Goal: Task Accomplishment & Management: Manage account settings

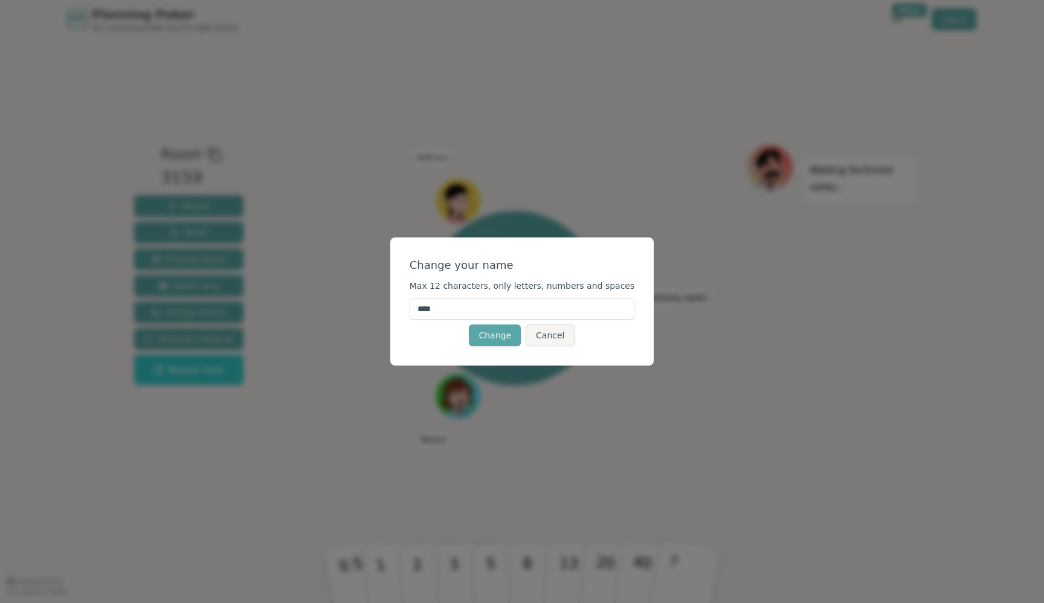
click at [442, 309] on input "****" at bounding box center [522, 309] width 225 height 22
type input "****"
click at [497, 278] on form "Change your name Max 12 characters, only letters, numbers and spaces **** Chang…" at bounding box center [522, 301] width 225 height 89
click at [508, 337] on button "Change" at bounding box center [495, 336] width 52 height 22
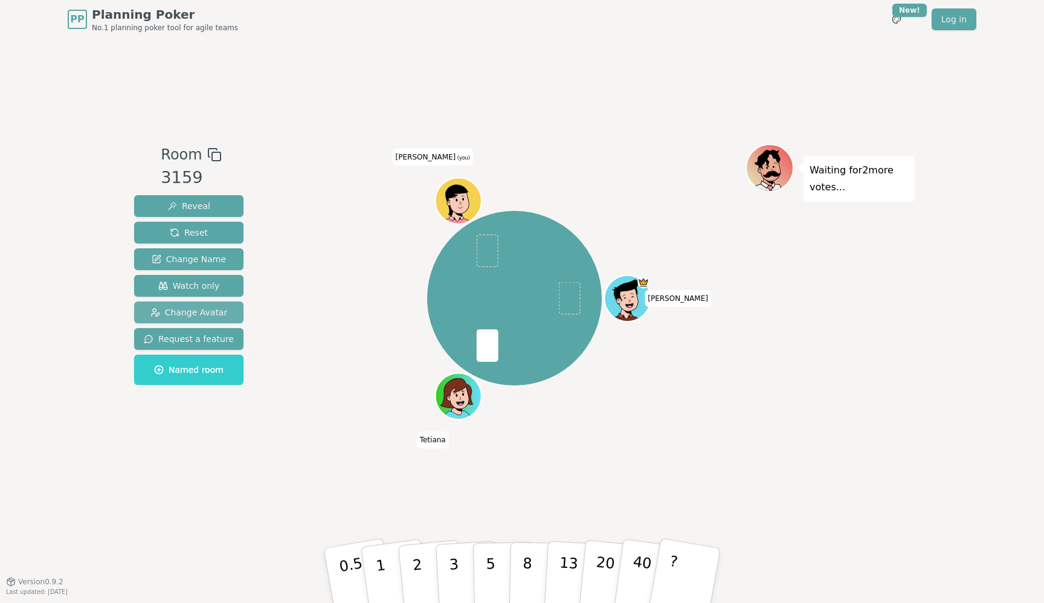
click at [212, 311] on span "Change Avatar" at bounding box center [188, 312] width 77 height 12
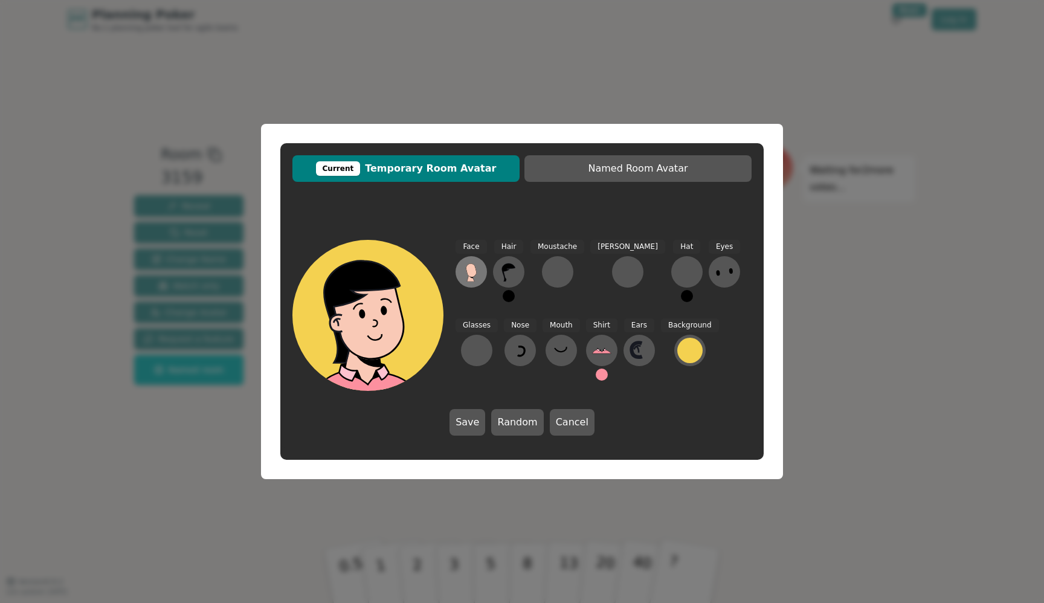
click at [476, 275] on icon at bounding box center [471, 270] width 11 height 14
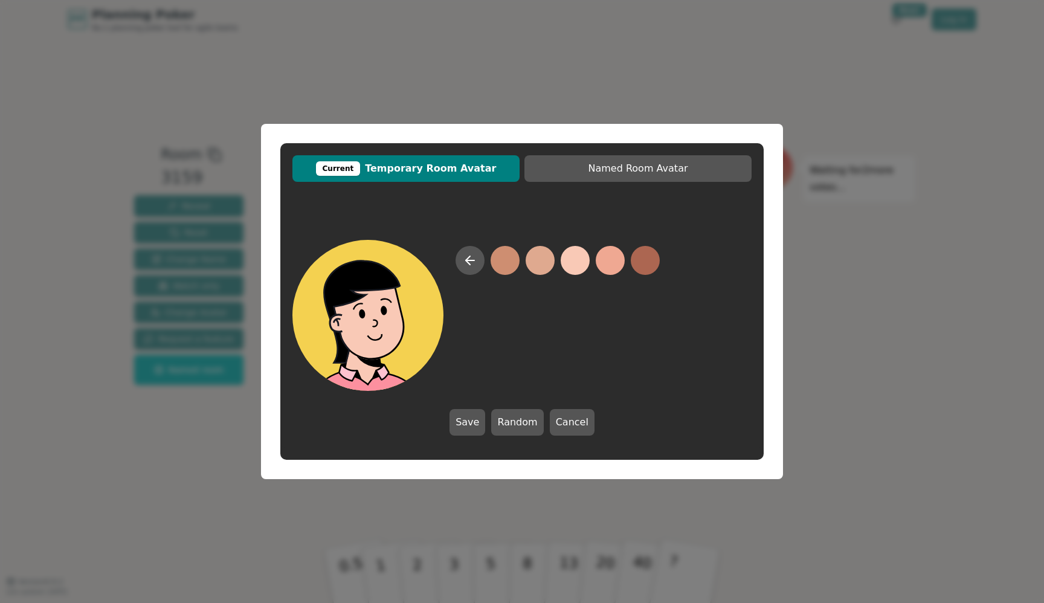
click at [575, 260] on button at bounding box center [575, 260] width 29 height 29
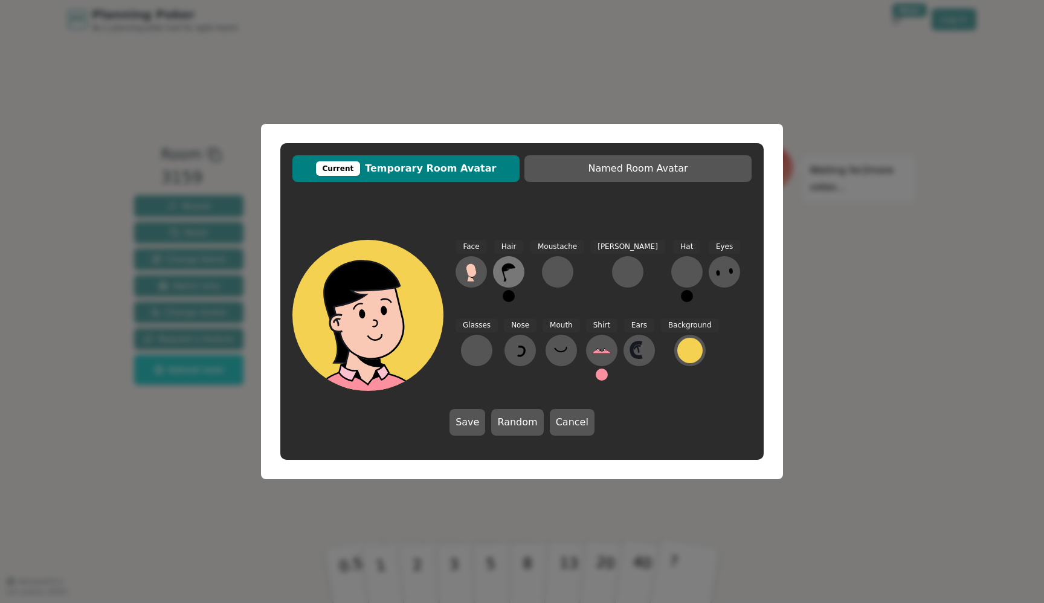
click at [511, 271] on icon at bounding box center [508, 271] width 19 height 19
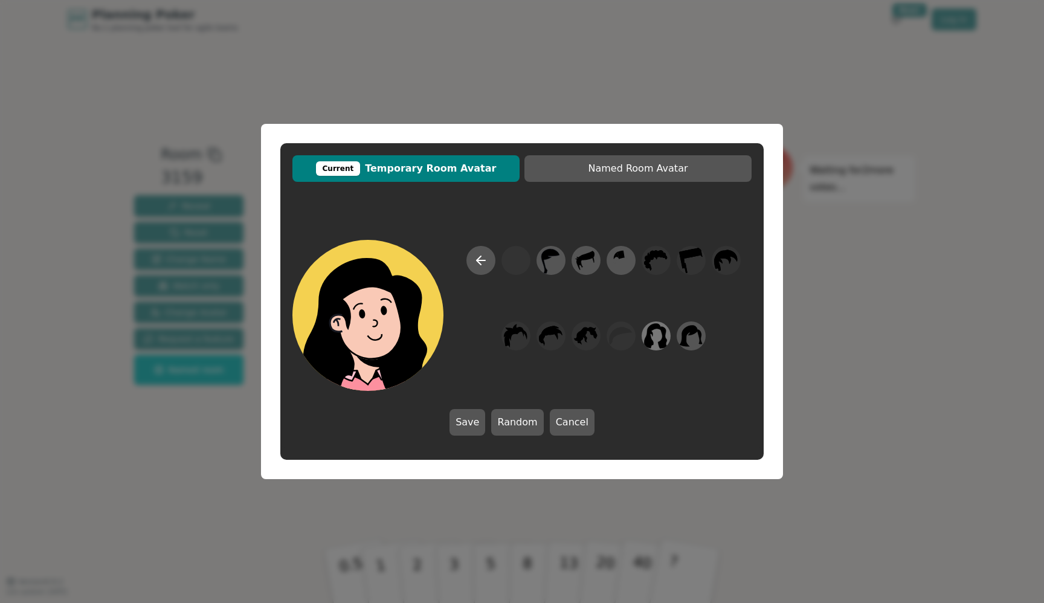
click at [670, 340] on div at bounding box center [656, 336] width 34 height 39
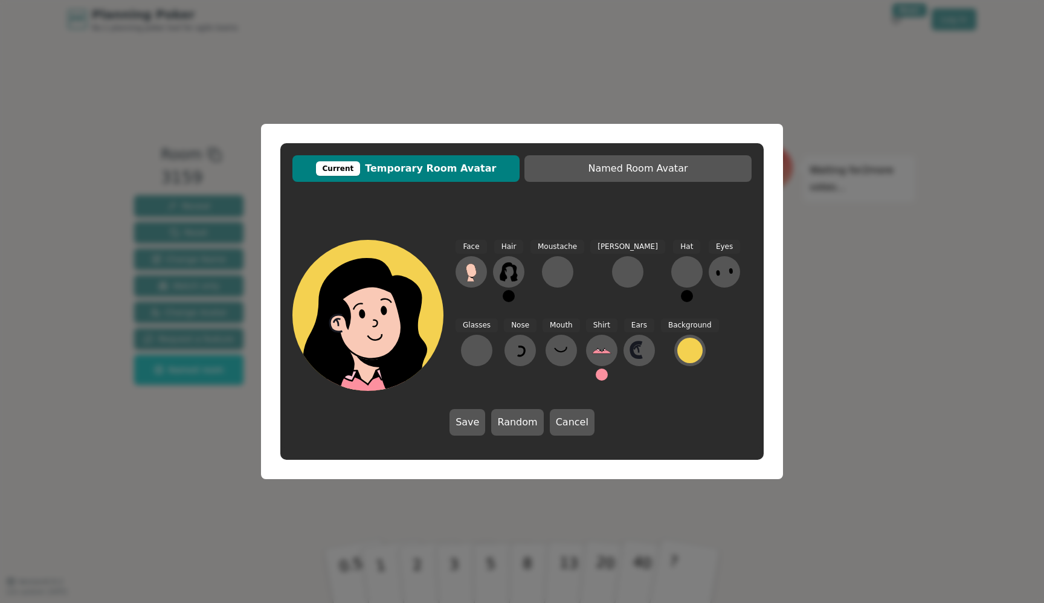
click at [510, 300] on button at bounding box center [509, 296] width 12 height 12
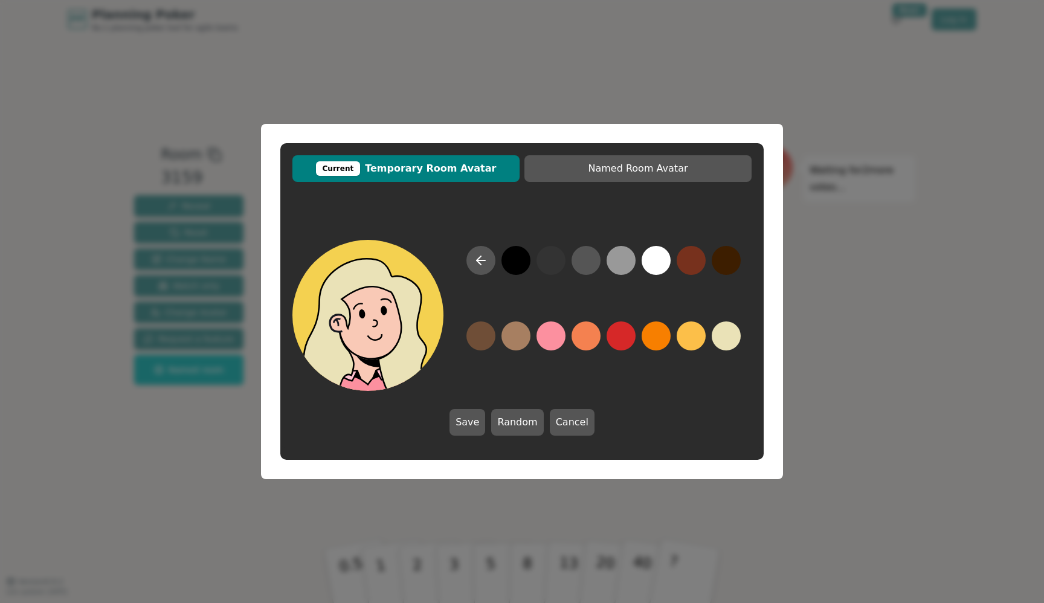
click at [731, 339] on button at bounding box center [726, 336] width 29 height 29
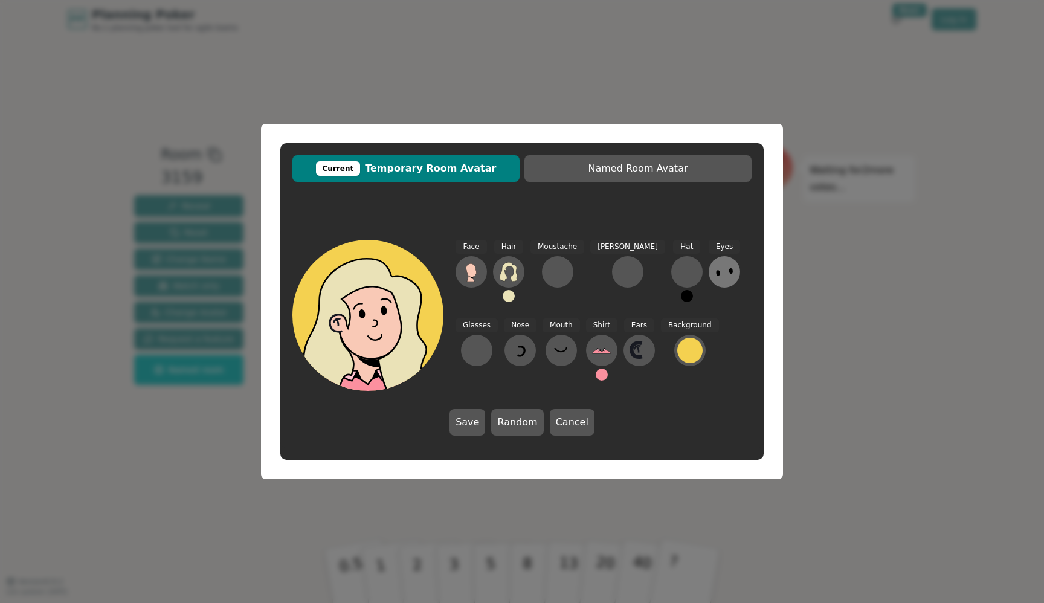
click at [709, 283] on button at bounding box center [724, 271] width 31 height 31
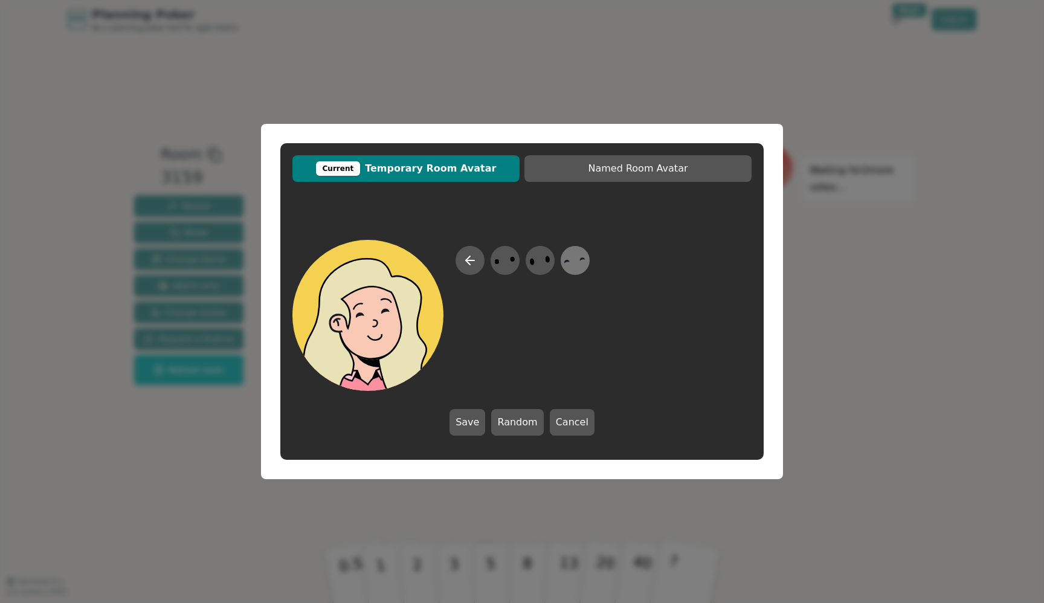
click at [572, 267] on icon at bounding box center [575, 260] width 24 height 27
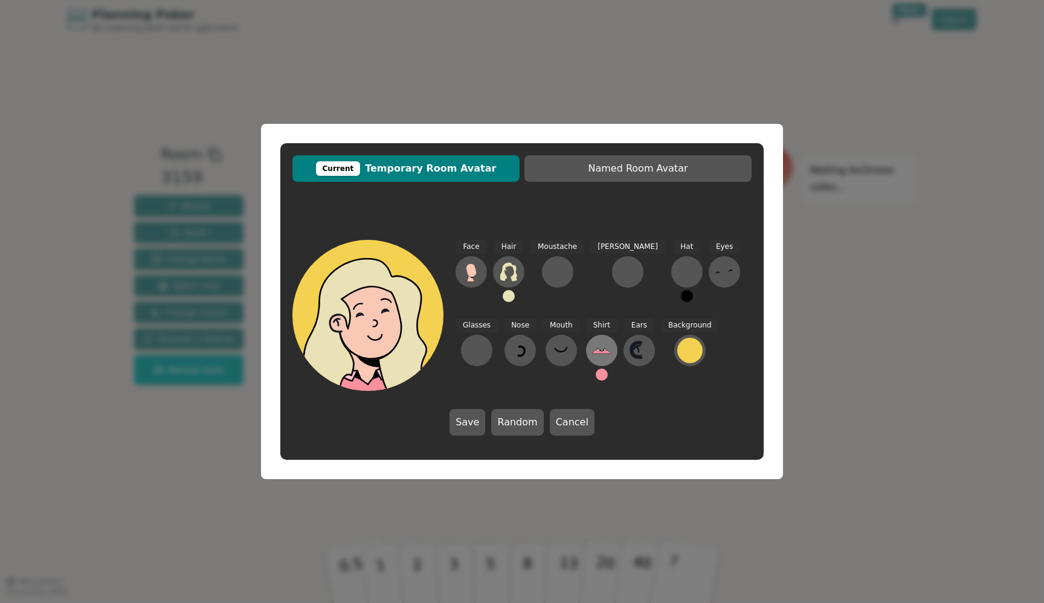
click at [592, 347] on icon at bounding box center [601, 350] width 19 height 19
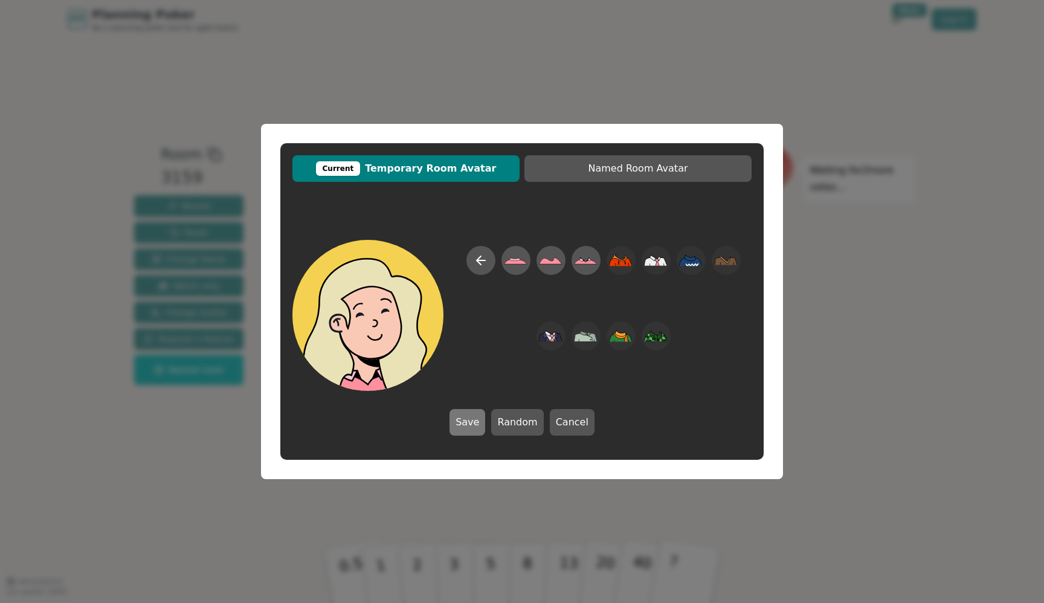
click at [471, 422] on button "Save" at bounding box center [468, 422] width 36 height 27
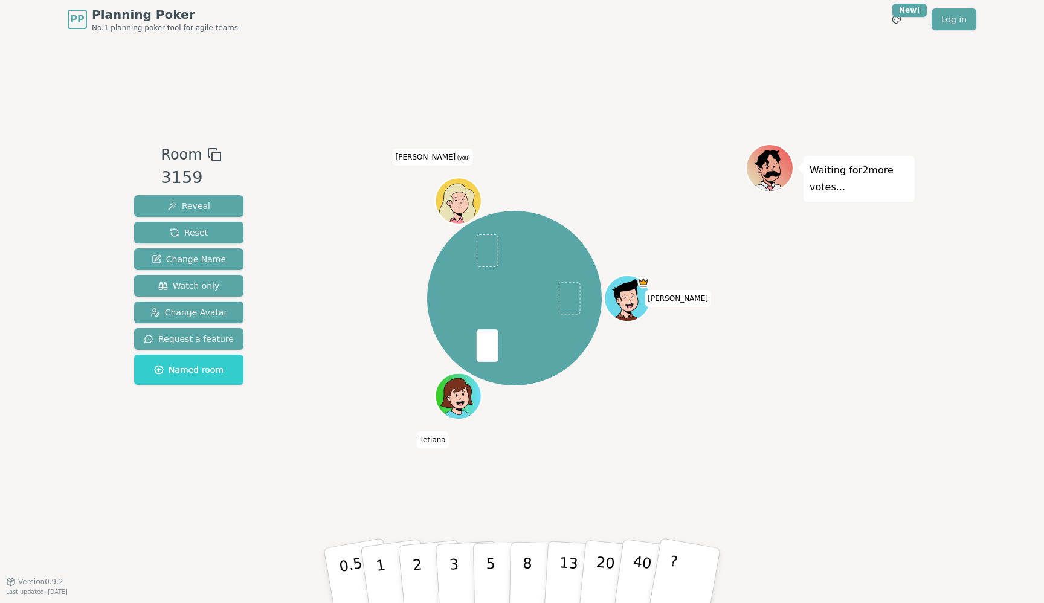
click at [462, 202] on div at bounding box center [459, 215] width 45 height 40
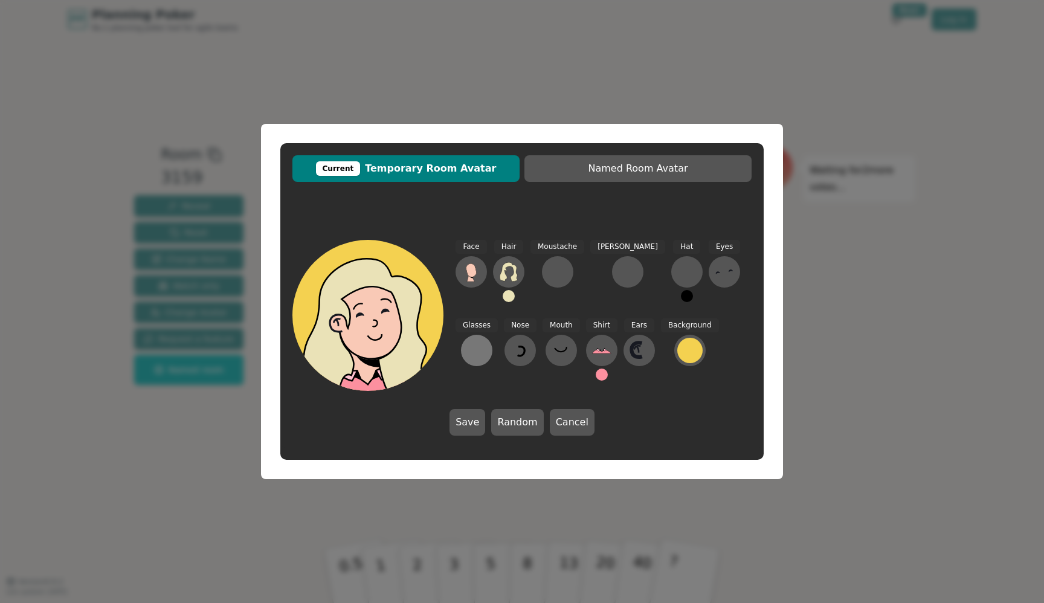
click at [486, 341] on div at bounding box center [476, 350] width 19 height 19
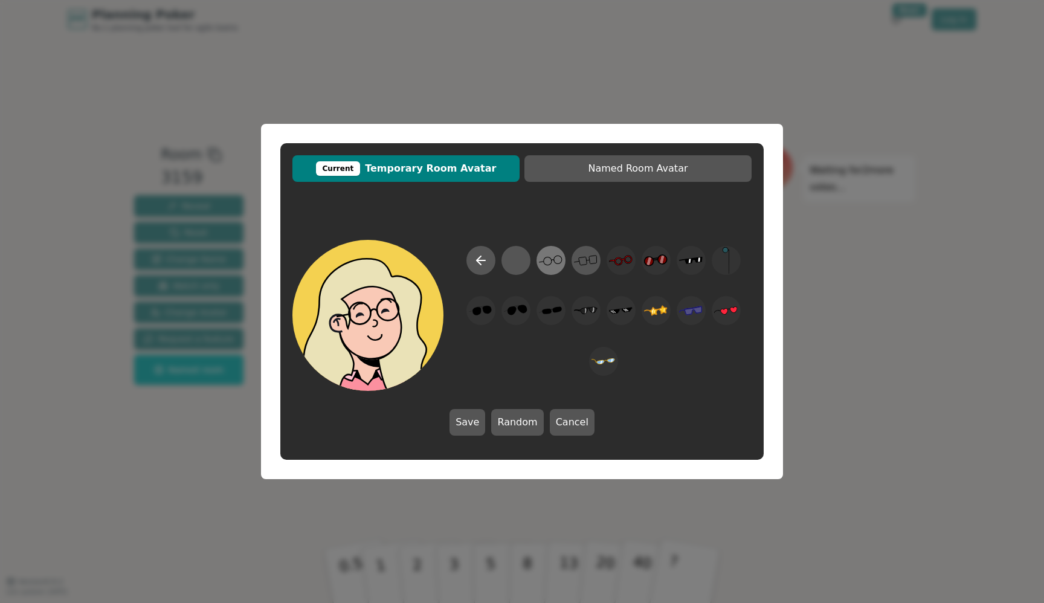
click at [558, 268] on icon at bounding box center [551, 260] width 24 height 27
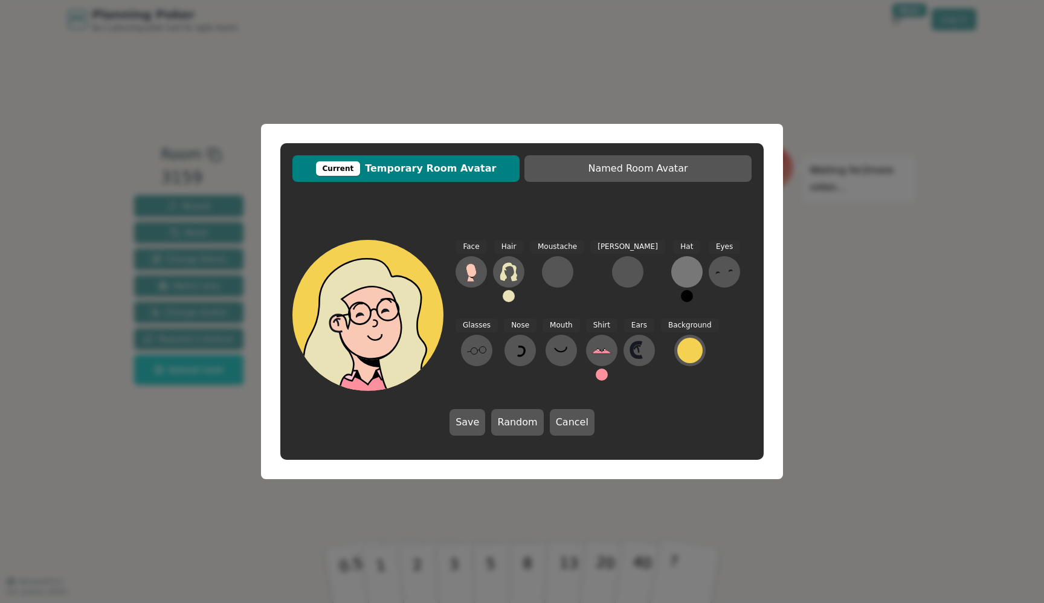
click at [677, 273] on div at bounding box center [686, 271] width 19 height 19
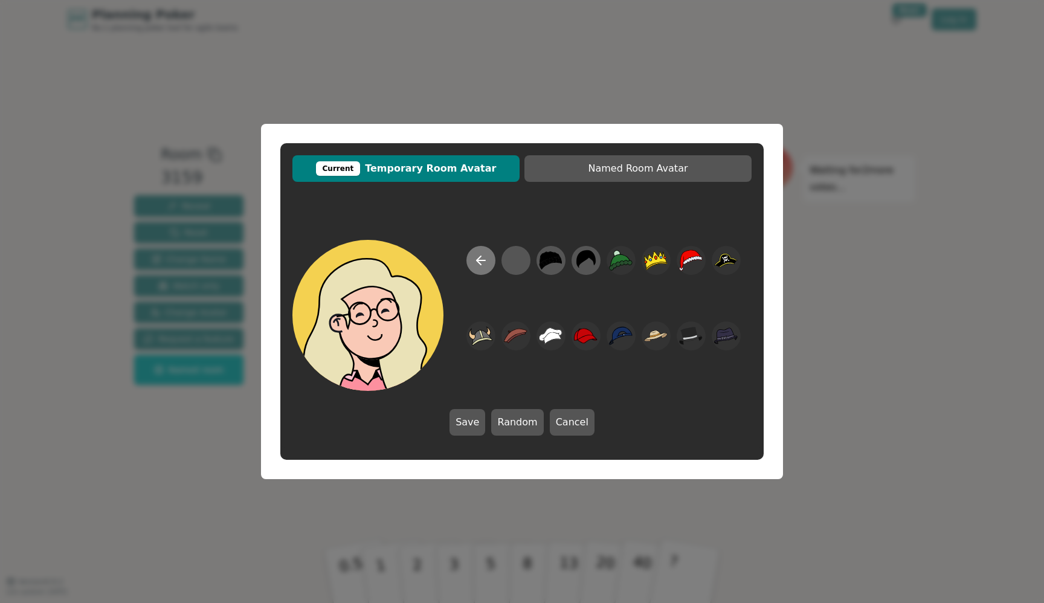
click at [493, 262] on button at bounding box center [481, 260] width 29 height 29
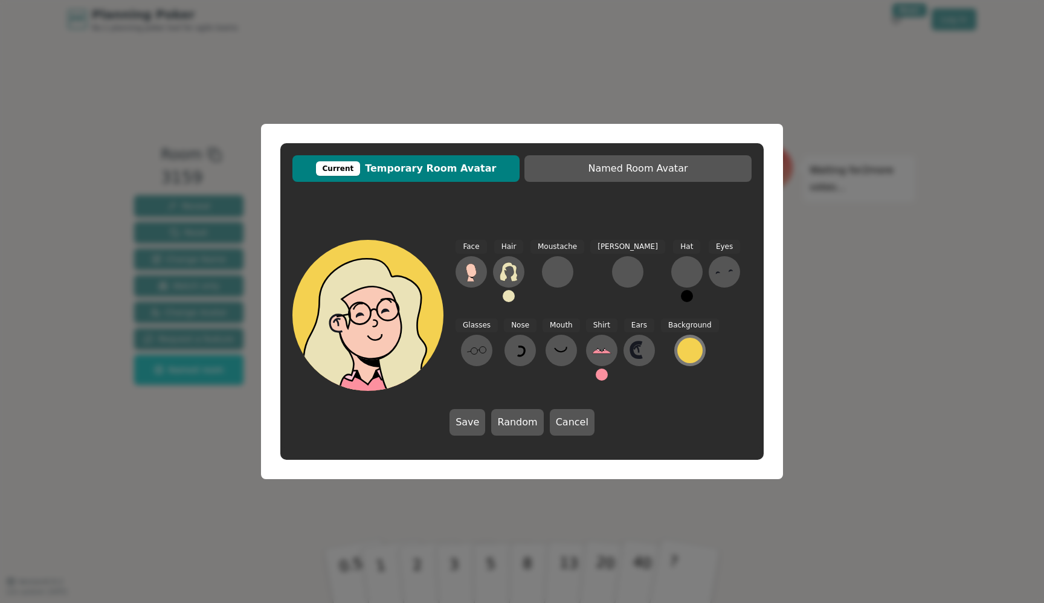
click at [677, 351] on div at bounding box center [689, 350] width 25 height 25
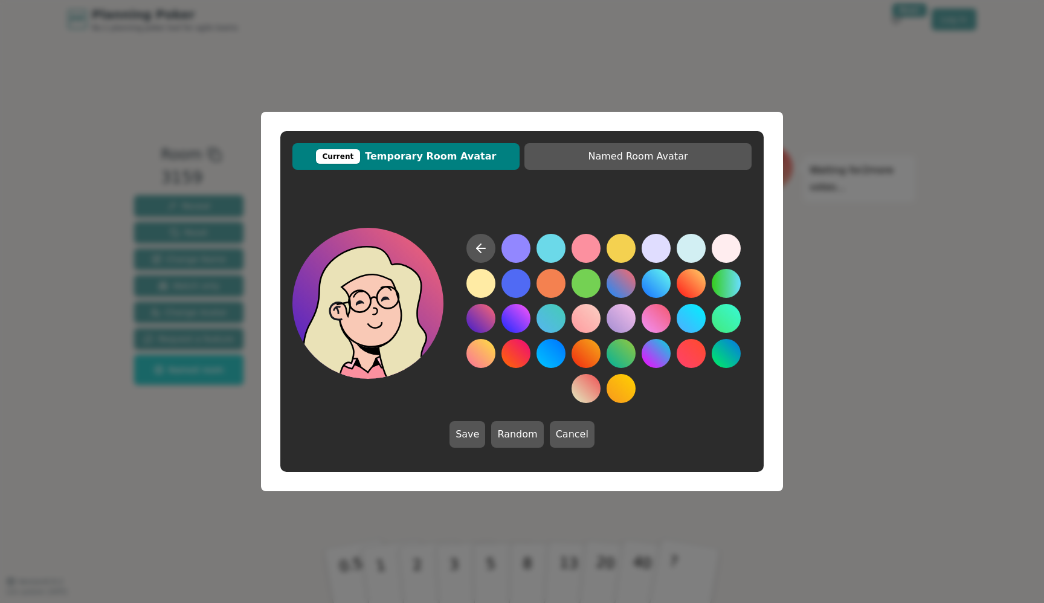
click at [474, 322] on button at bounding box center [481, 318] width 29 height 29
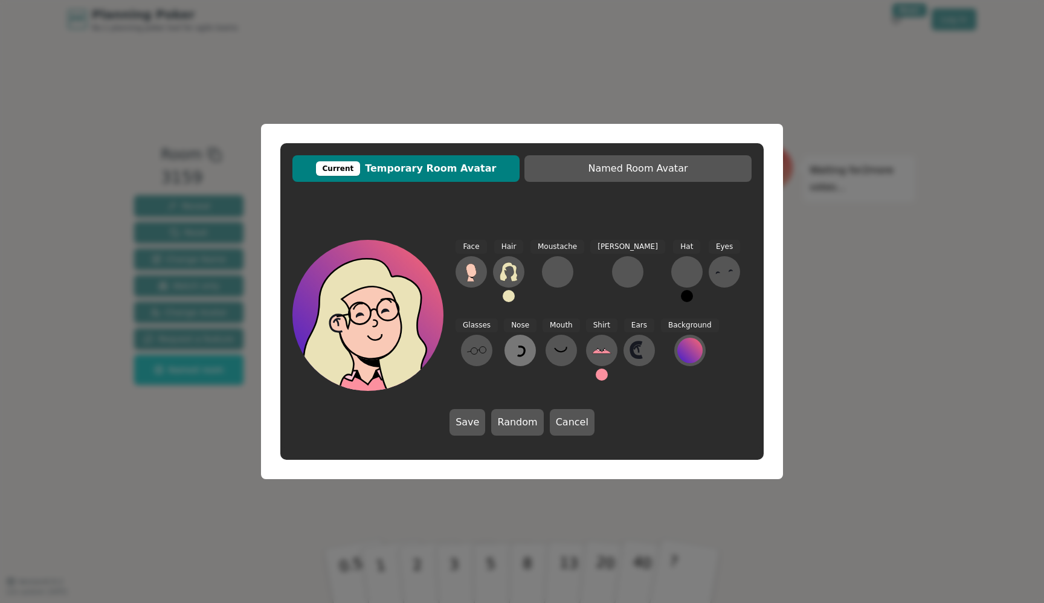
click at [505, 352] on button at bounding box center [520, 350] width 31 height 31
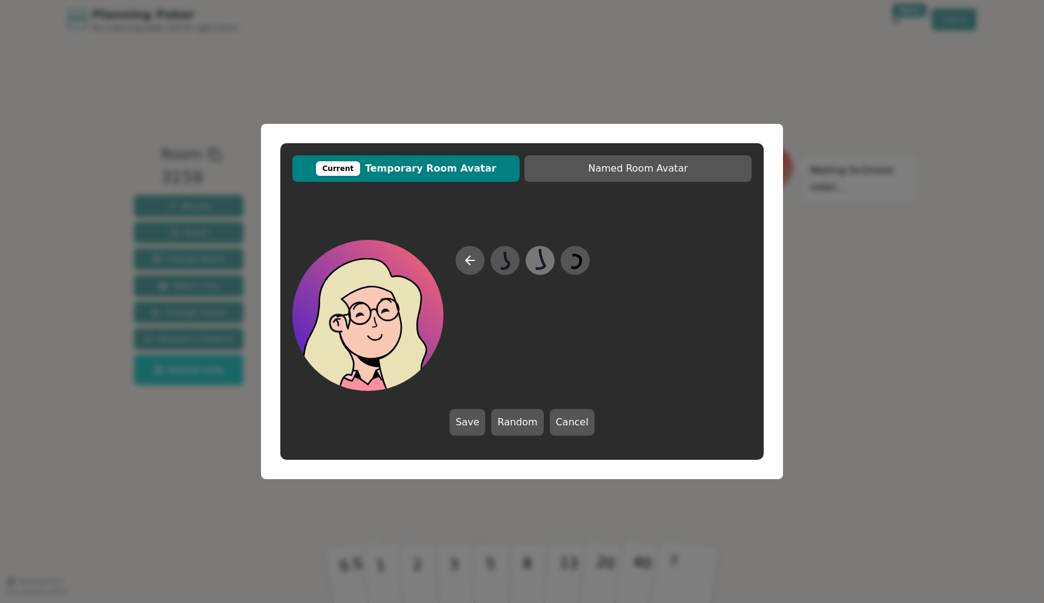
click at [532, 260] on icon at bounding box center [540, 260] width 24 height 27
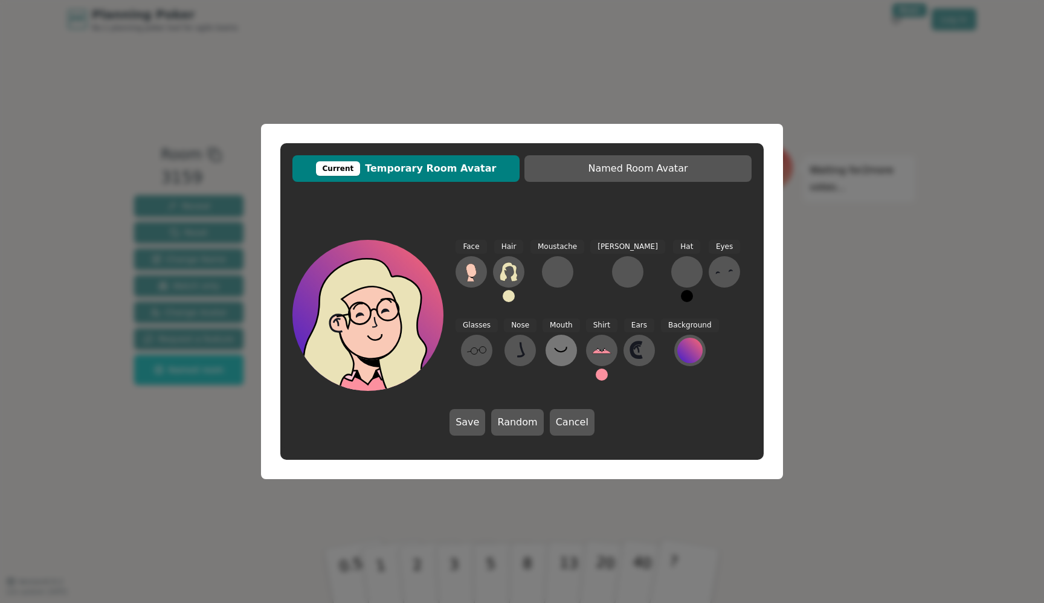
click at [546, 364] on button at bounding box center [561, 350] width 31 height 31
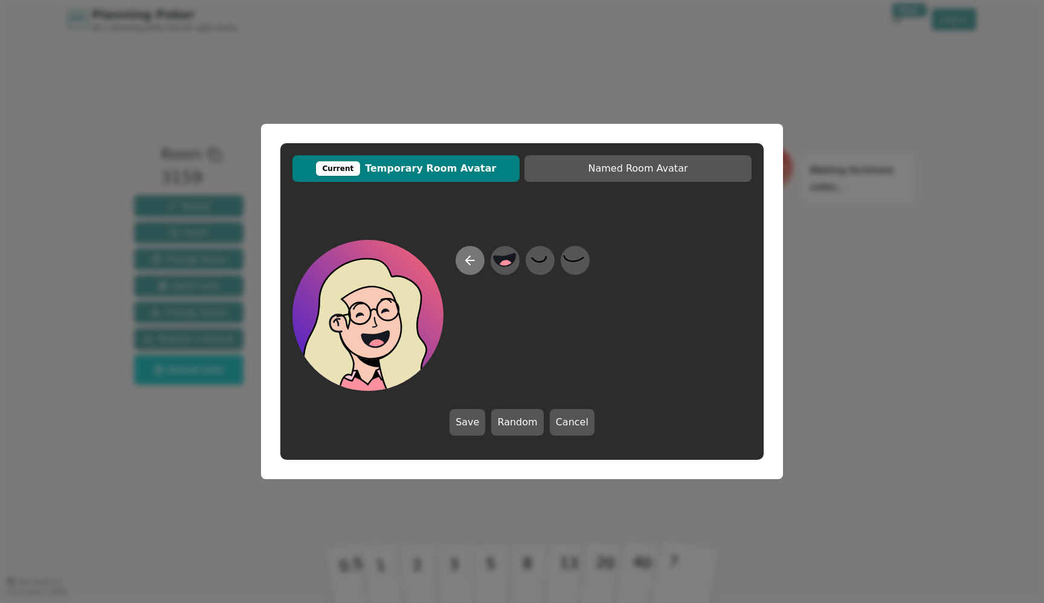
click at [473, 265] on icon at bounding box center [470, 260] width 15 height 15
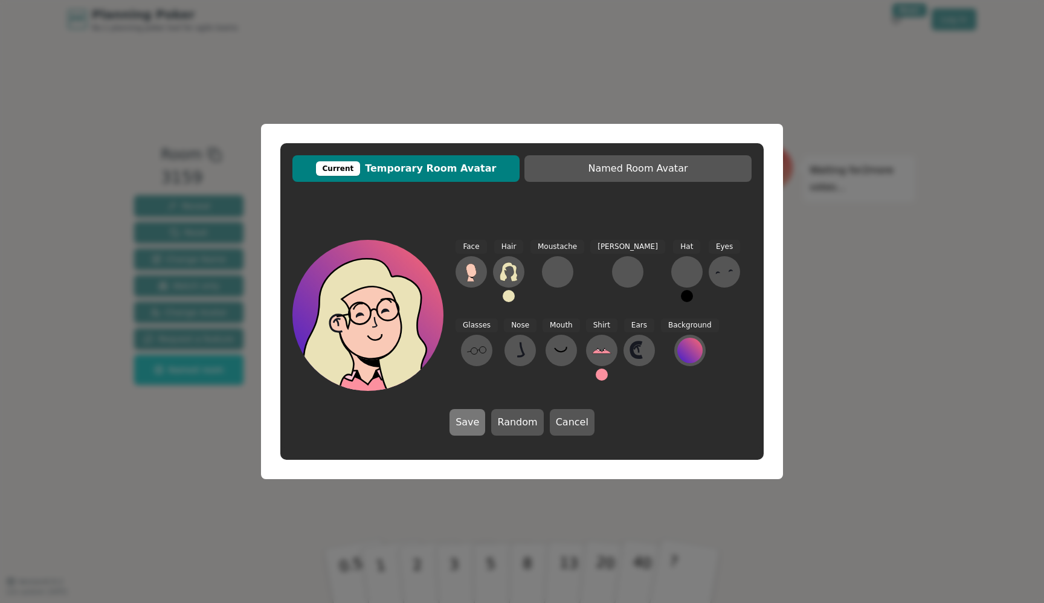
click at [473, 421] on button "Save" at bounding box center [468, 422] width 36 height 27
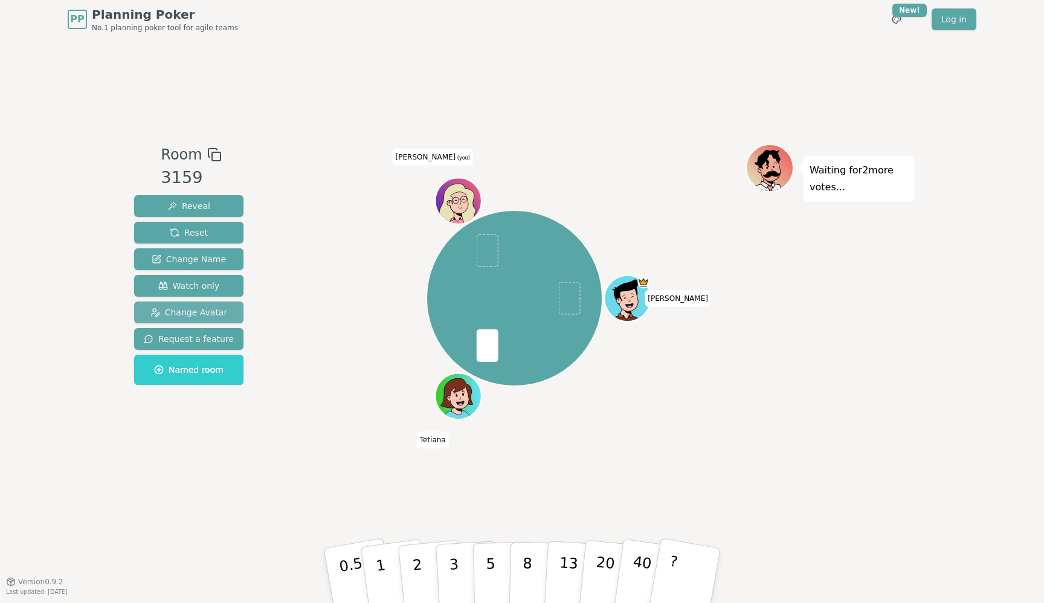
click at [201, 311] on span "Change Avatar" at bounding box center [188, 312] width 77 height 12
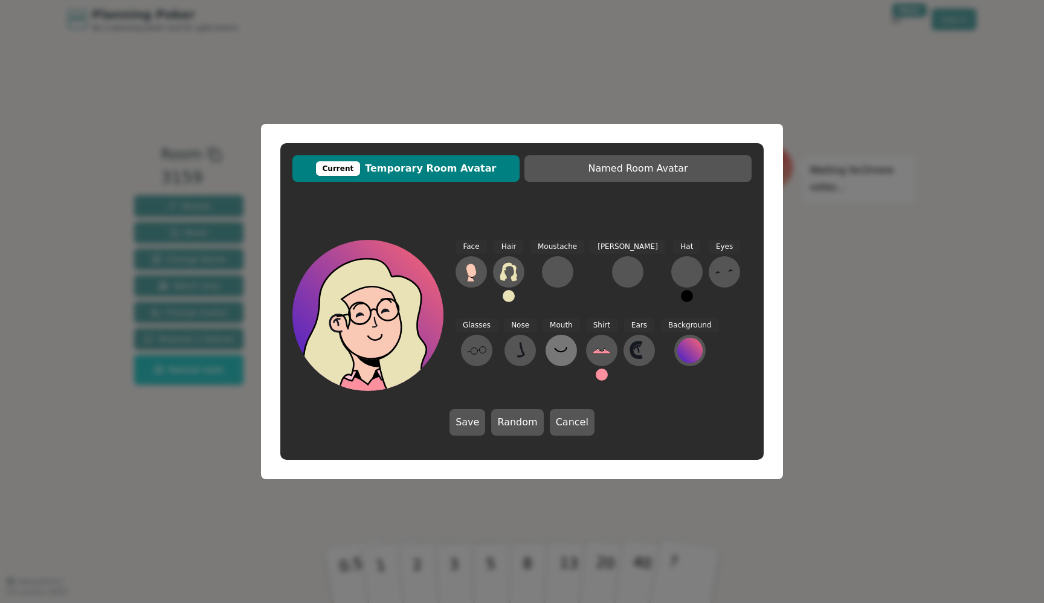
click at [552, 352] on icon at bounding box center [561, 350] width 19 height 19
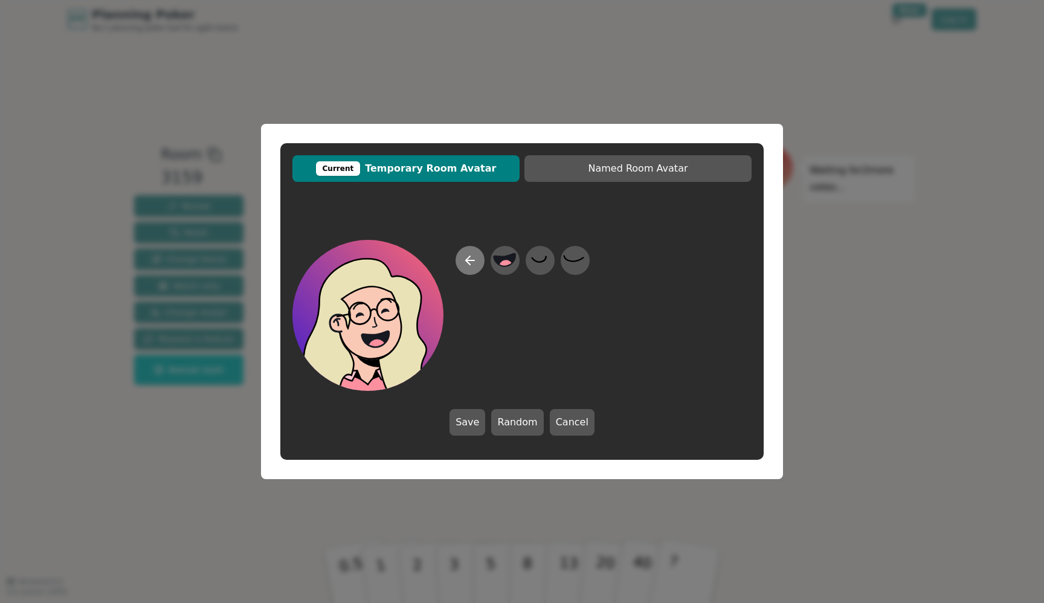
click at [469, 260] on icon at bounding box center [470, 260] width 8 height 0
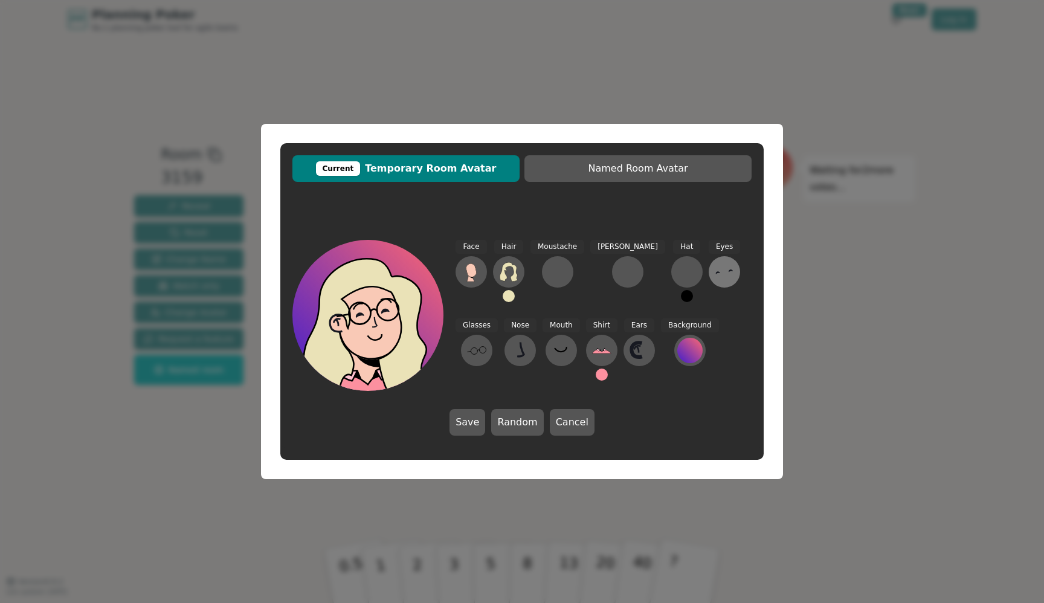
click at [715, 271] on icon at bounding box center [724, 271] width 19 height 19
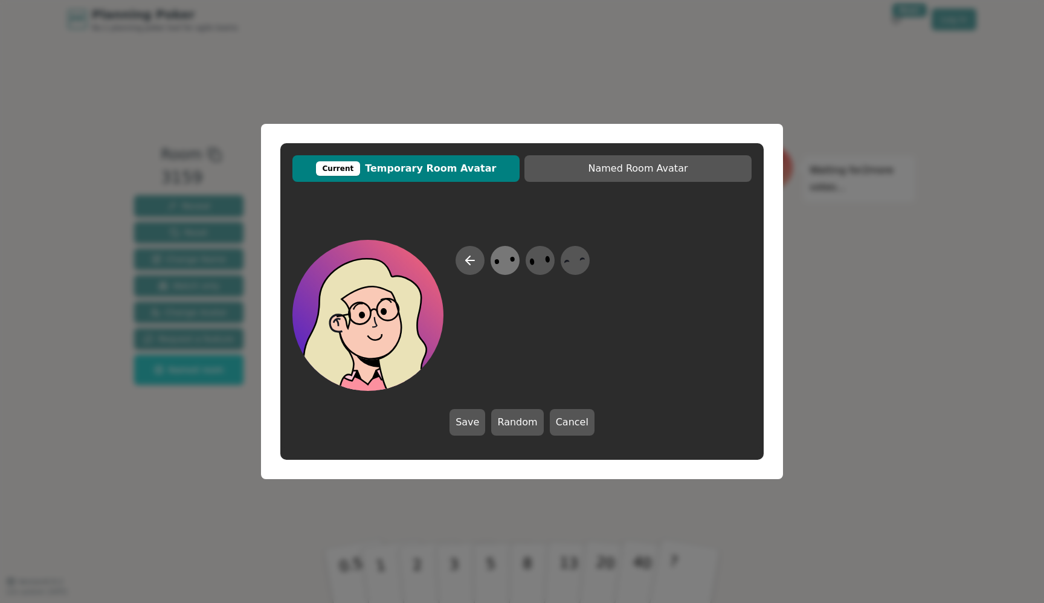
click at [509, 266] on icon at bounding box center [505, 260] width 24 height 27
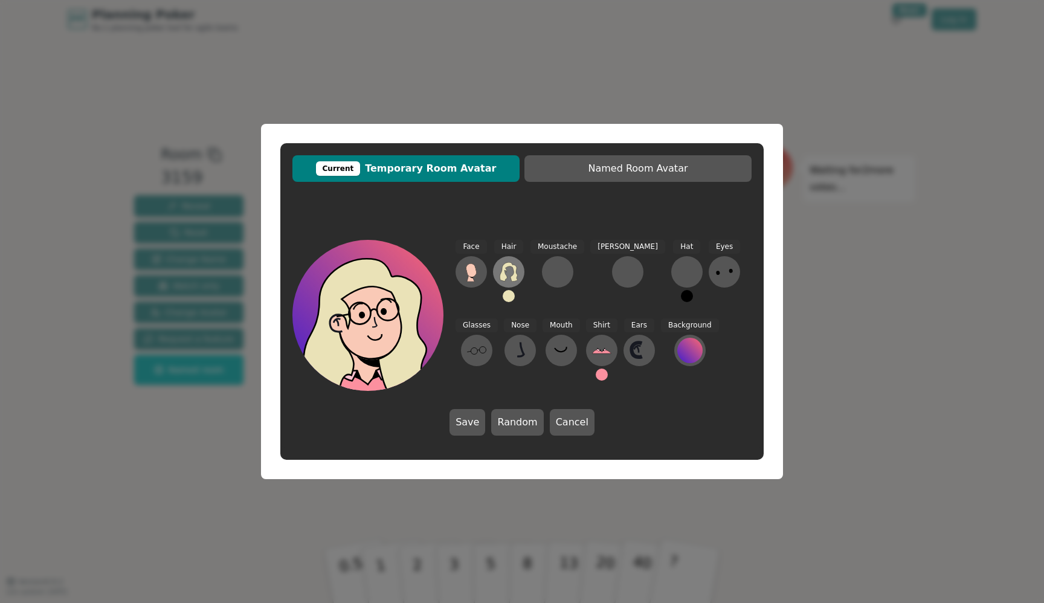
click at [508, 271] on icon at bounding box center [508, 271] width 19 height 19
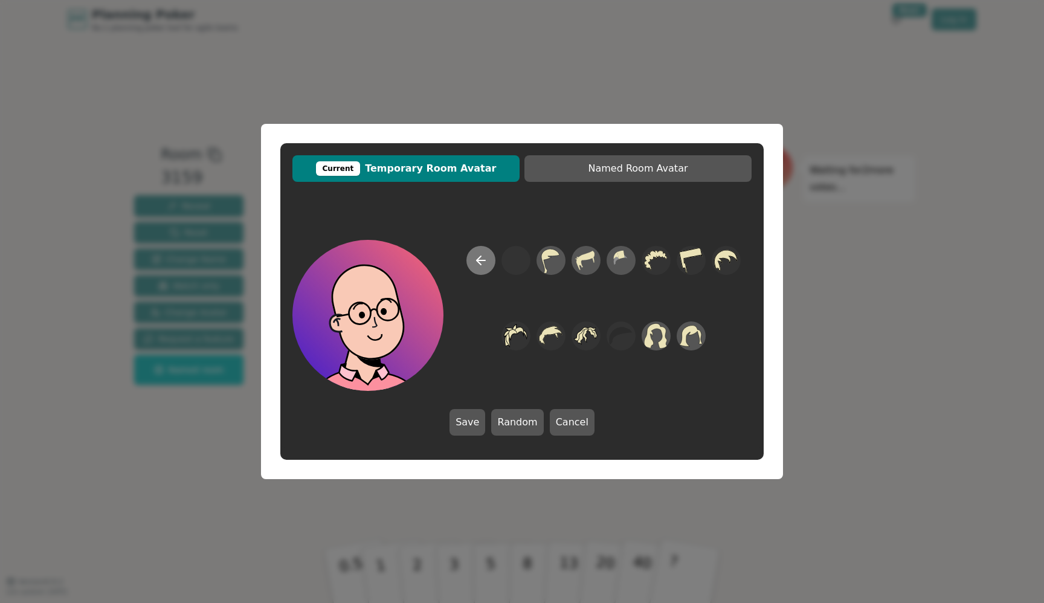
click at [480, 268] on button at bounding box center [481, 260] width 29 height 29
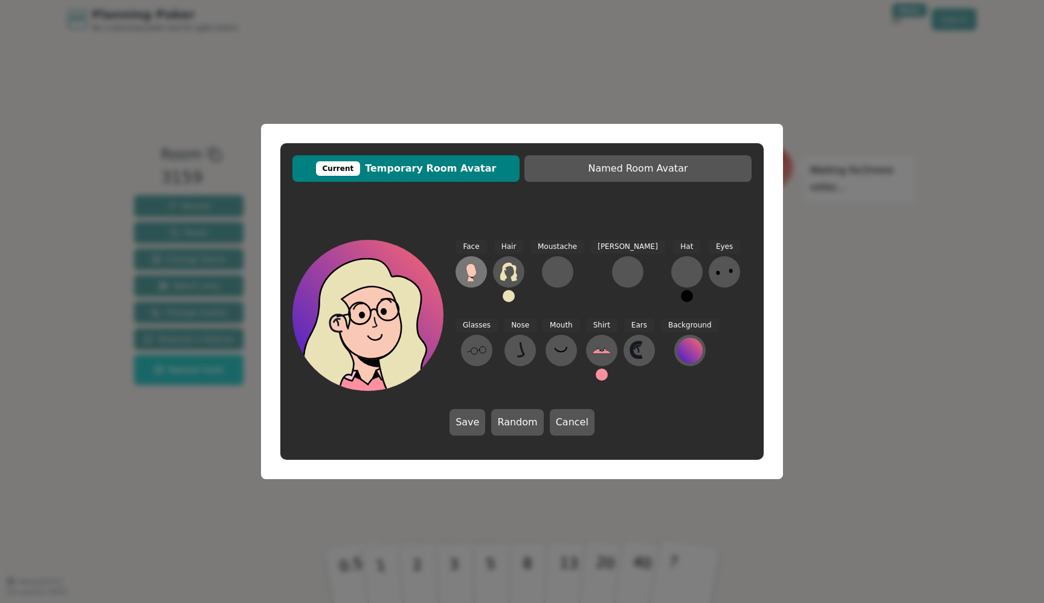
click at [471, 270] on icon at bounding box center [471, 269] width 10 height 13
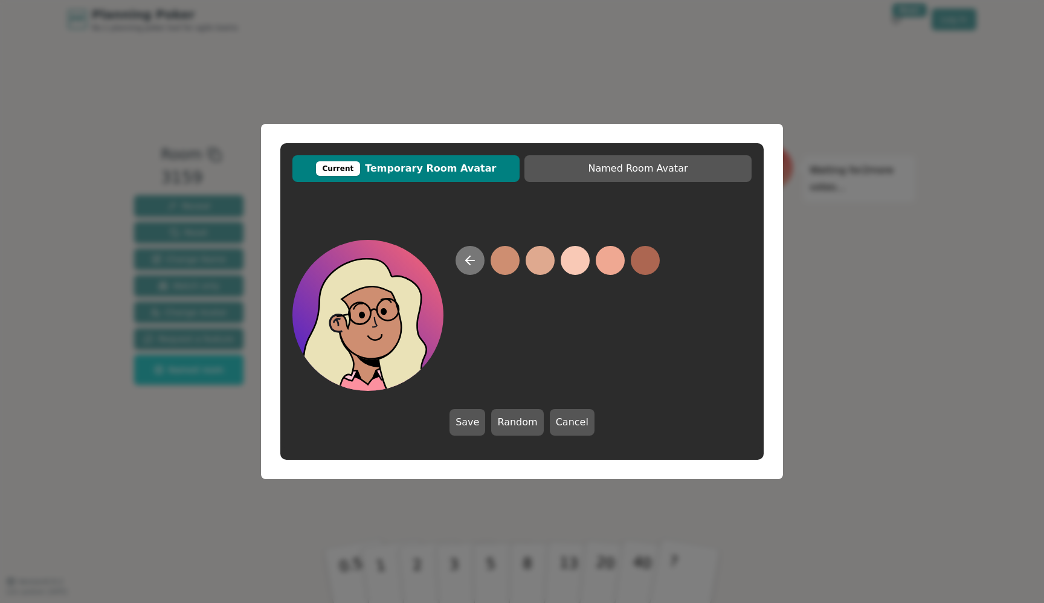
click at [471, 268] on button at bounding box center [470, 260] width 29 height 29
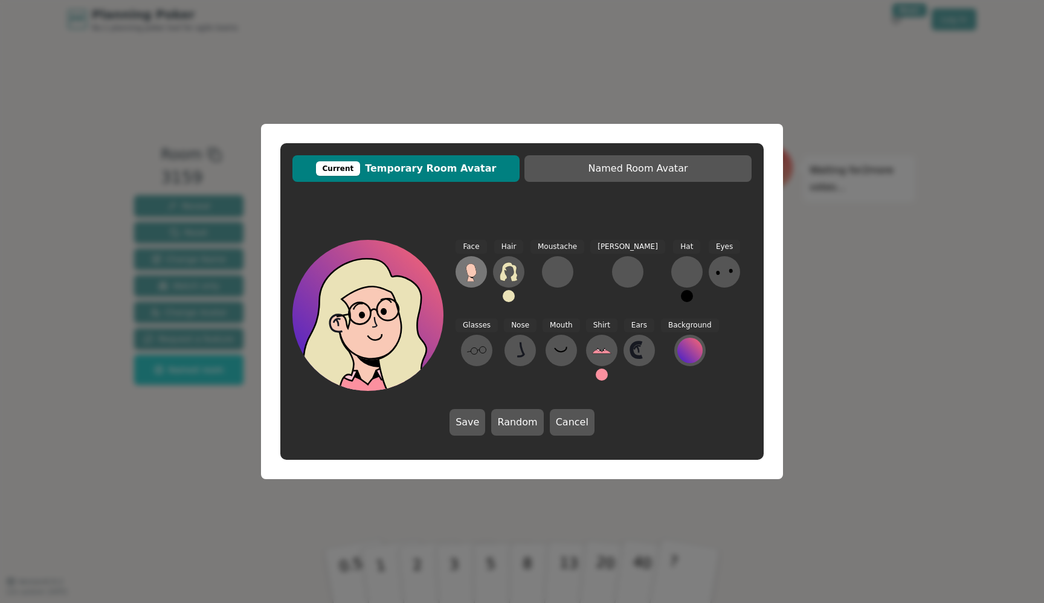
click at [474, 271] on icon at bounding box center [471, 269] width 10 height 13
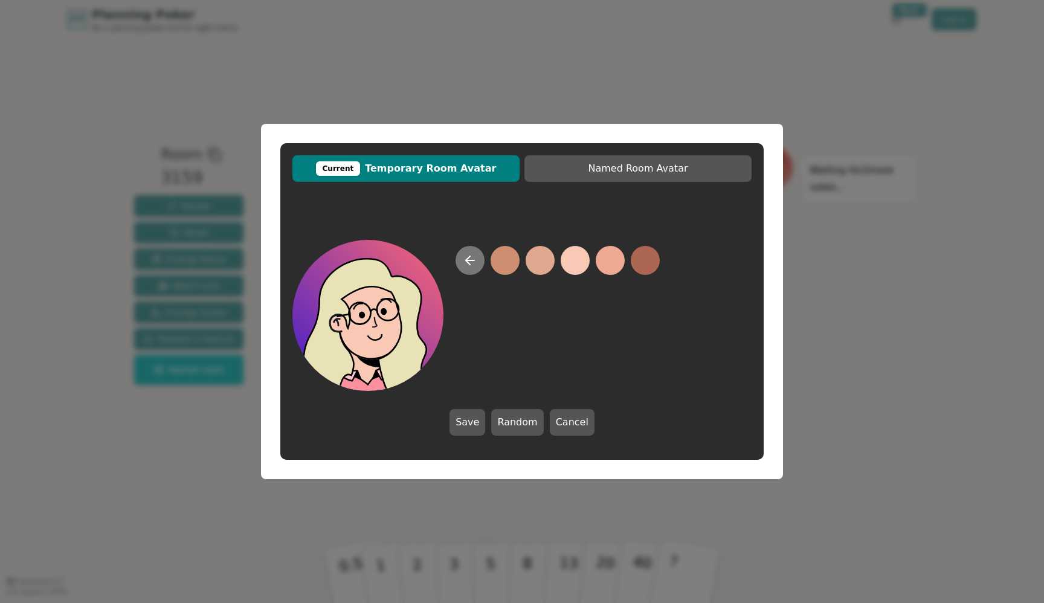
click at [469, 265] on icon at bounding box center [470, 260] width 15 height 15
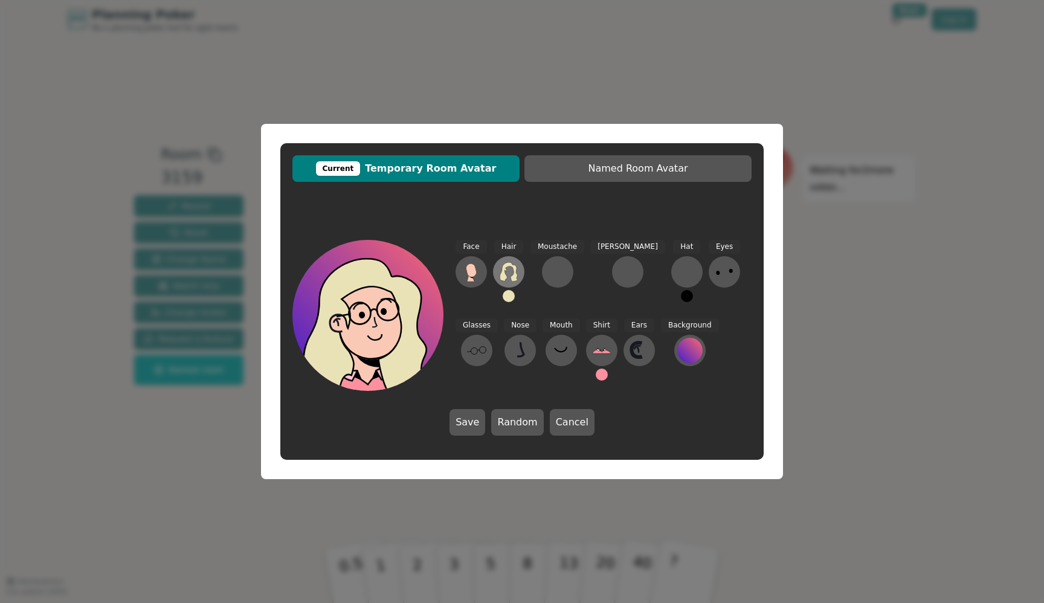
click at [500, 269] on icon at bounding box center [508, 271] width 19 height 19
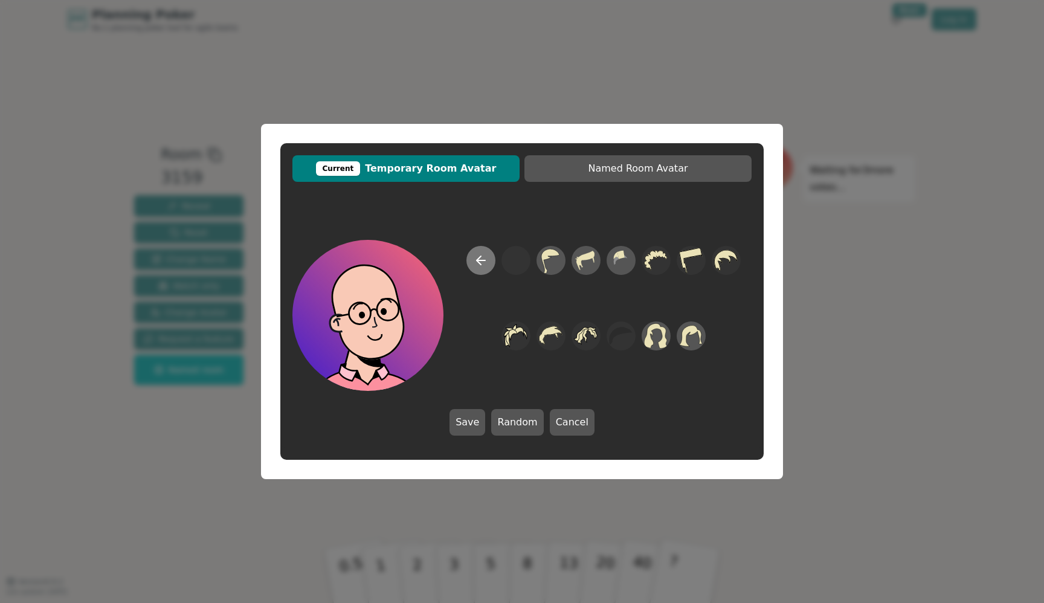
click at [473, 256] on button at bounding box center [481, 260] width 29 height 29
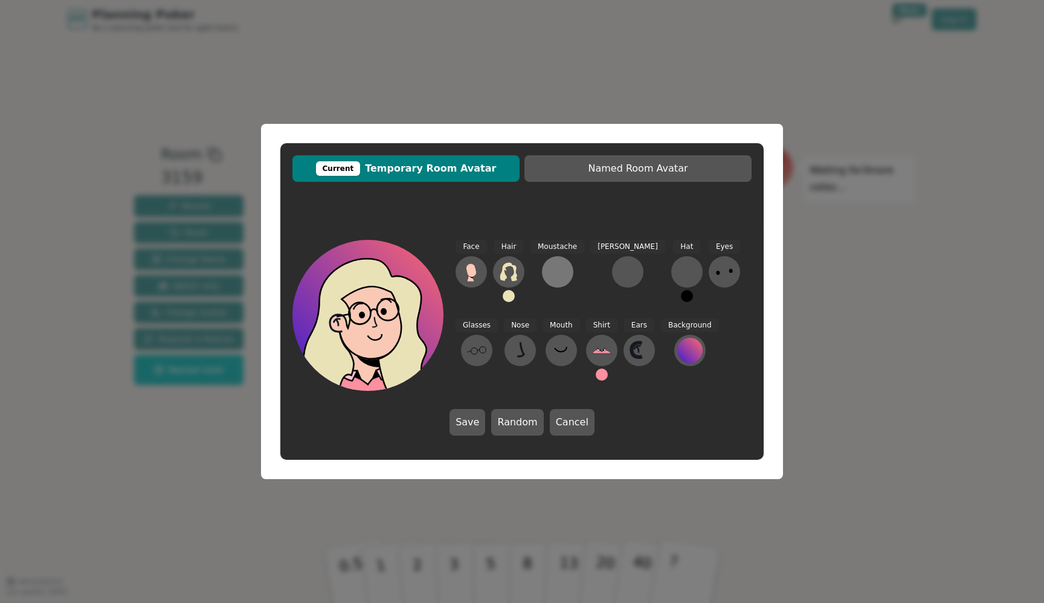
click at [566, 275] on button at bounding box center [557, 271] width 31 height 31
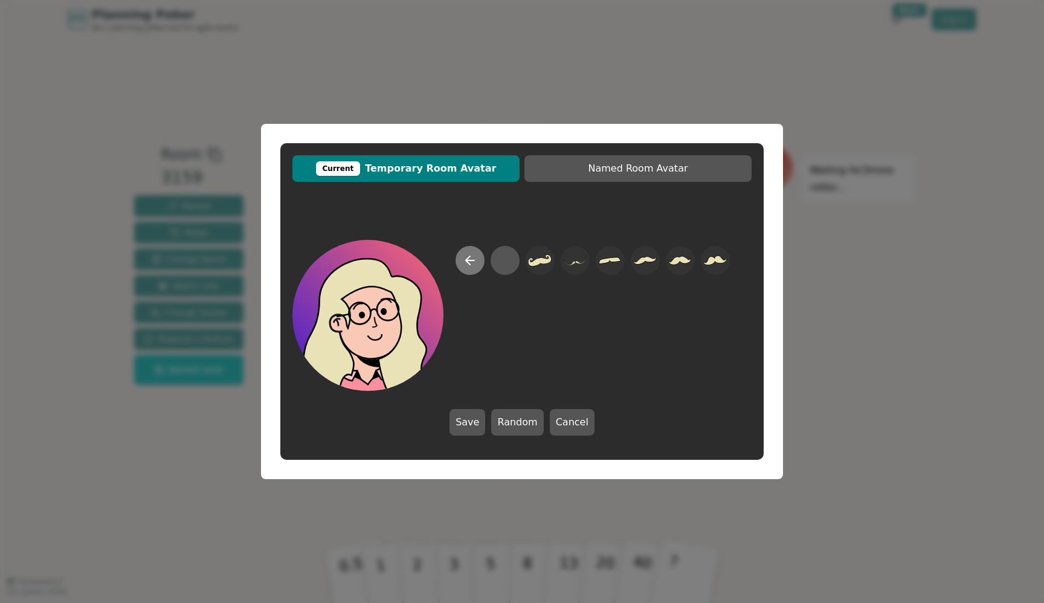
click at [475, 257] on icon at bounding box center [470, 260] width 15 height 15
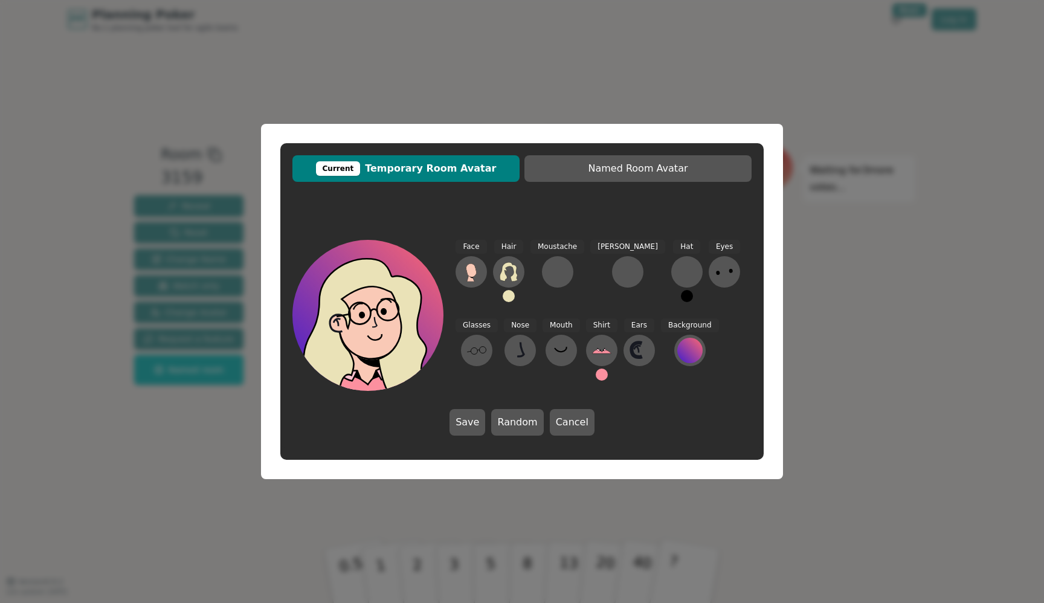
click at [681, 297] on button at bounding box center [687, 296] width 12 height 12
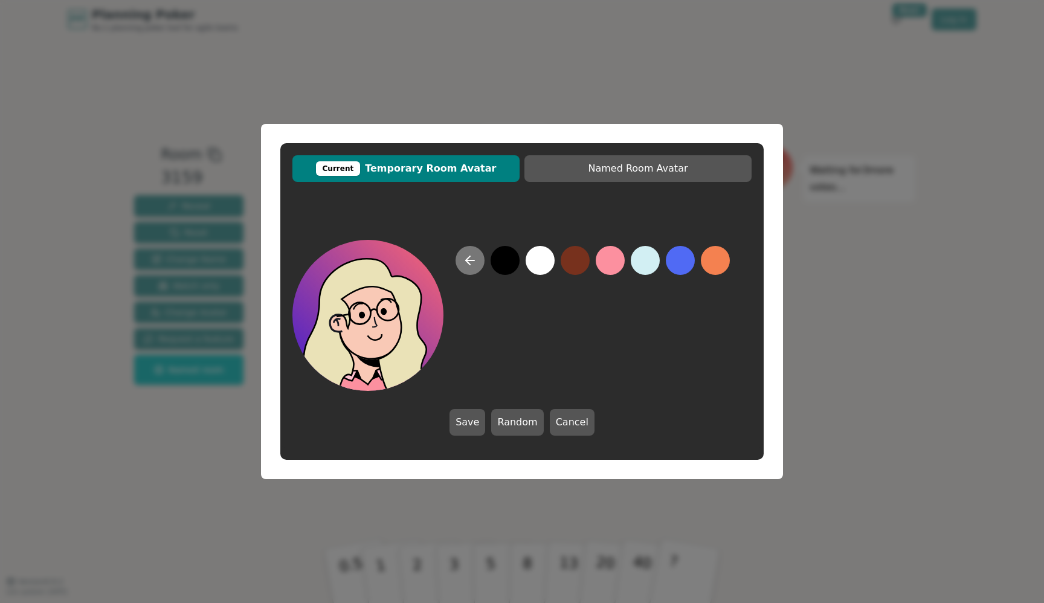
click at [471, 259] on icon at bounding box center [470, 260] width 15 height 15
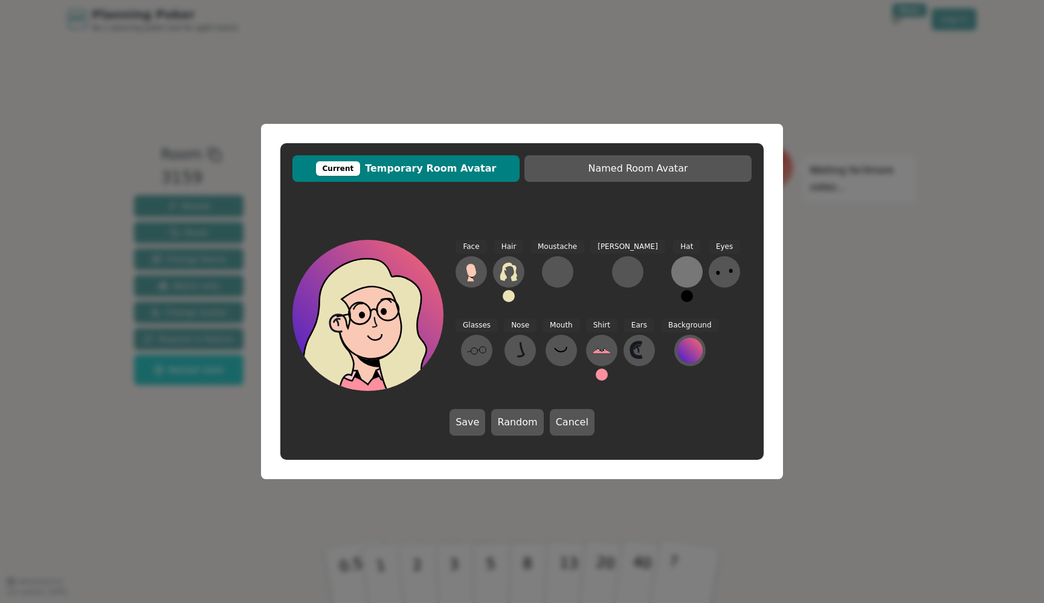
click at [677, 273] on div at bounding box center [686, 271] width 19 height 19
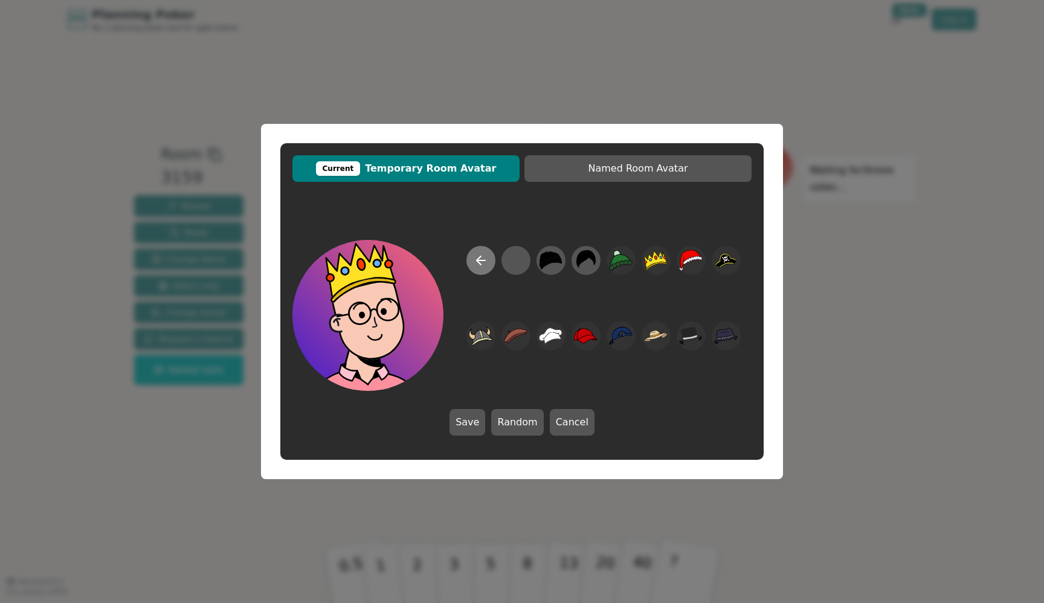
click at [482, 268] on button at bounding box center [481, 260] width 29 height 29
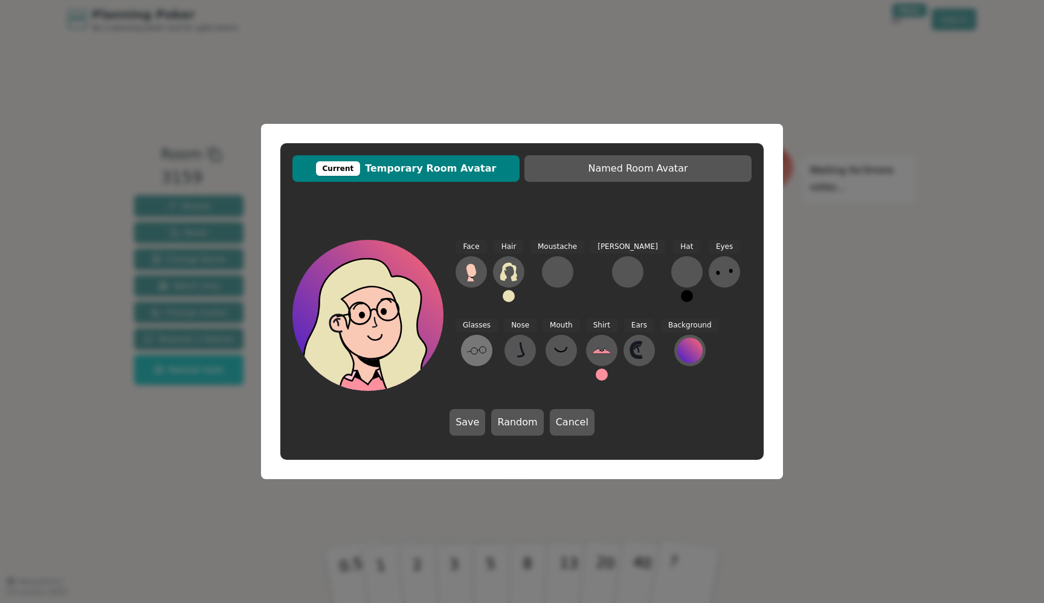
click at [486, 341] on icon at bounding box center [476, 350] width 19 height 19
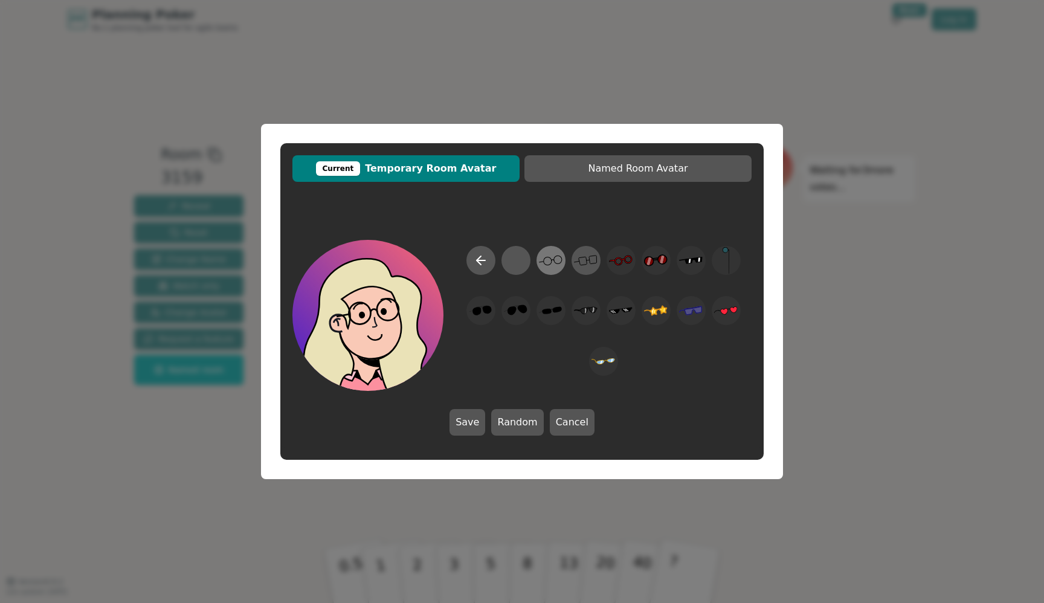
click at [553, 267] on icon at bounding box center [551, 260] width 24 height 27
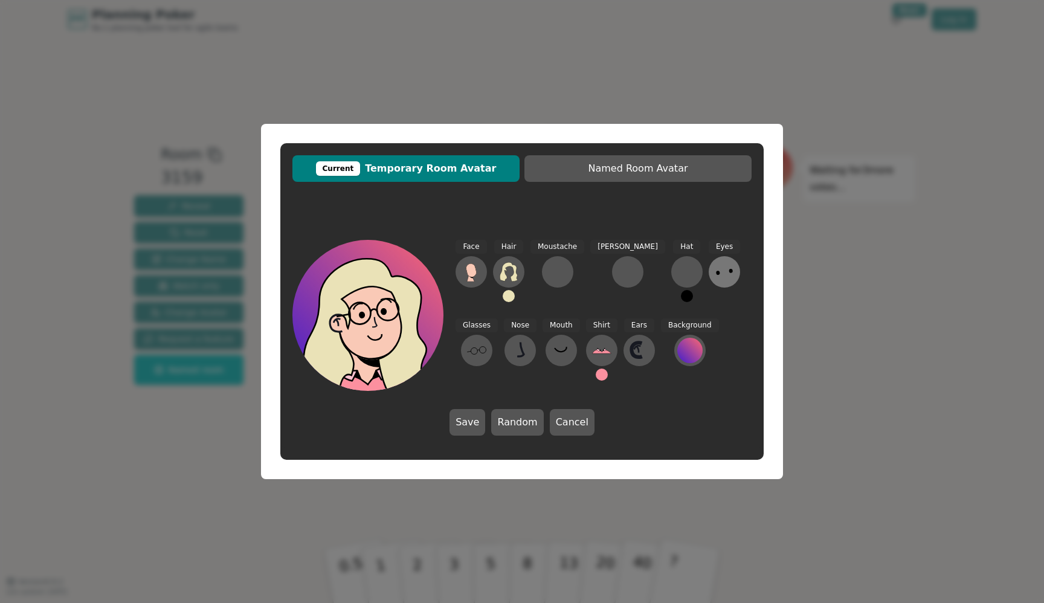
click at [715, 279] on icon at bounding box center [724, 271] width 19 height 19
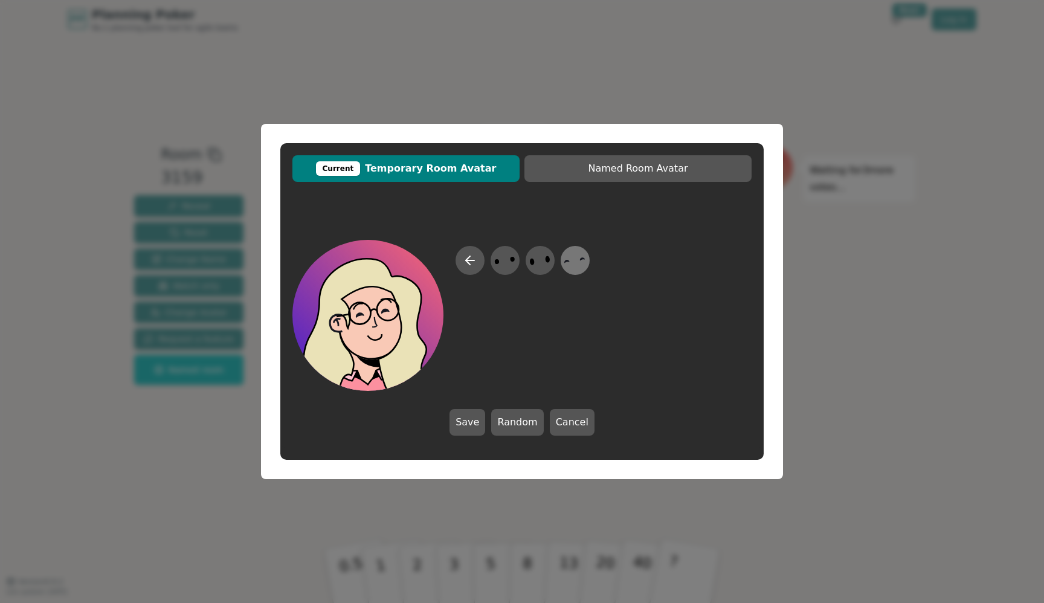
click at [575, 263] on icon at bounding box center [575, 260] width 24 height 27
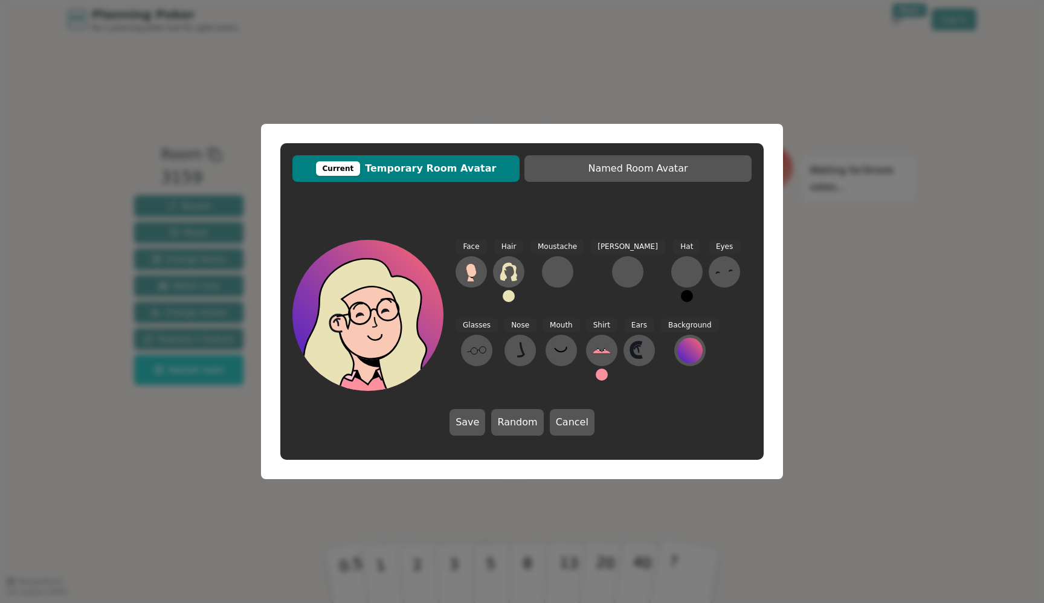
click at [483, 437] on div "Face Hair Moustache [PERSON_NAME] Hat Eyes Glasses Nose Mouth Shirt Ears Backgr…" at bounding box center [521, 338] width 483 height 220
click at [472, 428] on button "Save" at bounding box center [468, 422] width 36 height 27
